Goal: Information Seeking & Learning: Learn about a topic

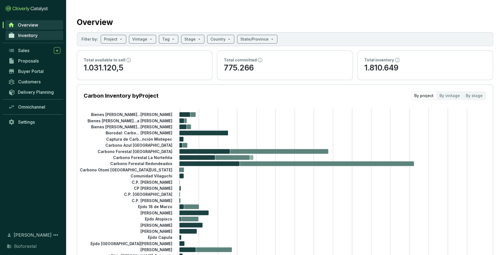
click at [19, 37] on span "Inventory" at bounding box center [27, 35] width 19 height 5
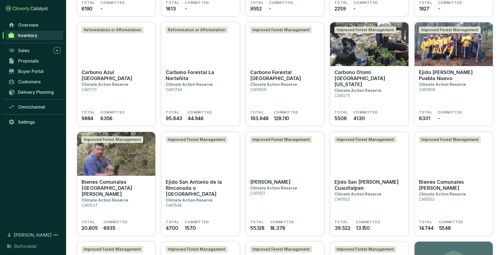
scroll to position [520, 0]
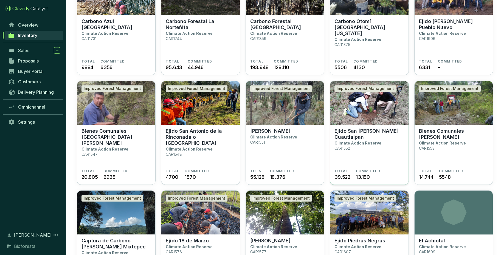
click at [353, 141] on p "Climate Action Reserve" at bounding box center [358, 143] width 47 height 5
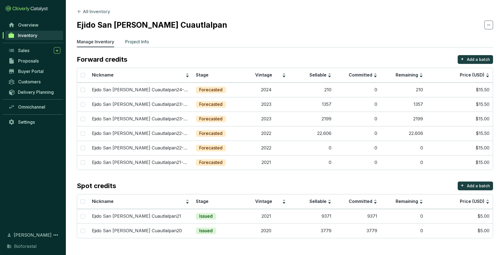
click at [141, 42] on p "Project Info" at bounding box center [137, 41] width 24 height 7
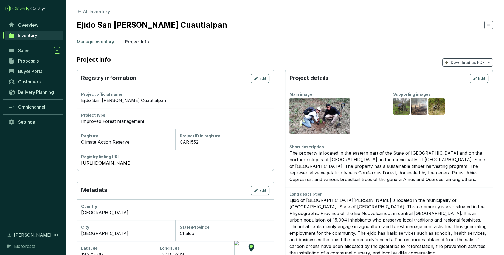
click at [113, 41] on p "Manage Inventory" at bounding box center [95, 41] width 37 height 7
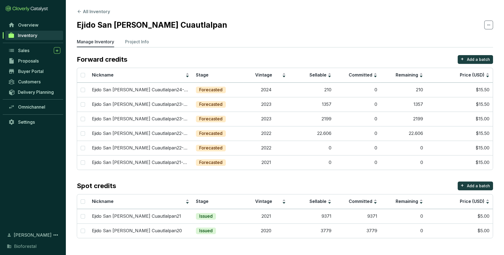
click at [294, 185] on div "Spot credits + Add a batch" at bounding box center [285, 186] width 416 height 9
click at [138, 41] on p "Project Info" at bounding box center [137, 41] width 24 height 7
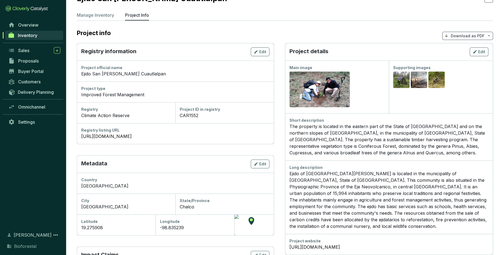
scroll to position [58, 0]
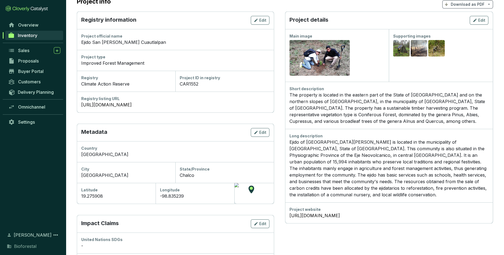
click at [334, 105] on div "The property is located in the eastern part of the State of Mexico and on the n…" at bounding box center [389, 108] width 199 height 33
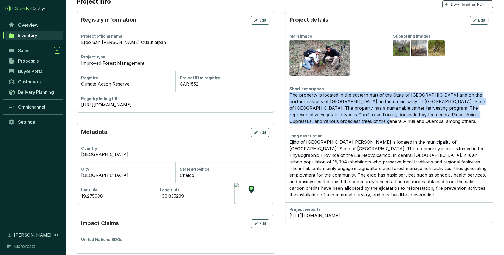
drag, startPoint x: 339, startPoint y: 122, endPoint x: 286, endPoint y: 96, distance: 59.2
click at [286, 96] on div "Short description The property is located in the eastern part of the State of M…" at bounding box center [389, 105] width 208 height 47
copy div "The property is located in the eastern part of the State of Mexico and on the n…"
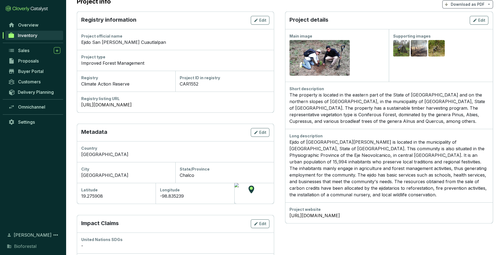
click at [316, 145] on p "Ejido of San Martin Cuautlalpan is located in the municipality of Chalco, State…" at bounding box center [389, 168] width 199 height 59
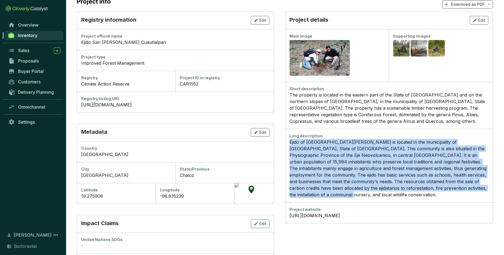
drag, startPoint x: 289, startPoint y: 142, endPoint x: 489, endPoint y: 188, distance: 204.9
click at [489, 188] on div "Long description Ejido of San Martin Cuautlalpan is located in the municipality…" at bounding box center [389, 166] width 208 height 74
copy p "Ejido of San Martin Cuautlalpan is located in the municipality of Chalco, State…"
